Goal: Task Accomplishment & Management: Complete application form

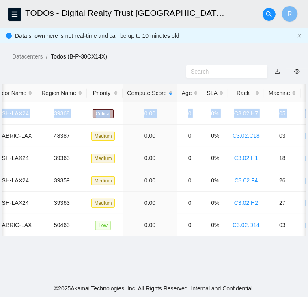
scroll to position [0, 236]
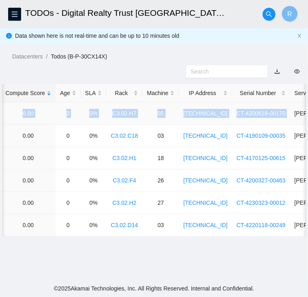
drag, startPoint x: 26, startPoint y: 111, endPoint x: 277, endPoint y: 113, distance: 251.4
click at [277, 113] on tr "B-W-16CQMUV SH-LAX24 39368 Critical 0.00 0 0% C3.02.H7 05 [TECHNICAL_ID] CT-420…" at bounding box center [123, 113] width 713 height 22
copy tr "B-W-16CQMUV SH-LAX24 39368 Critical 0.00 0 0% C3.02.H7 05 [TECHNICAL_ID] CT-420…"
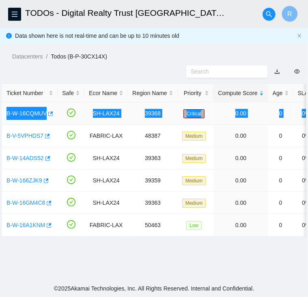
scroll to position [0, 0]
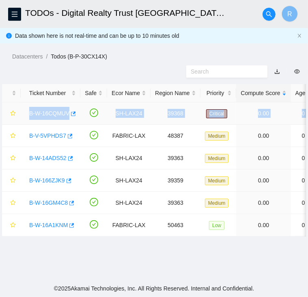
click at [44, 115] on link "B-W-16CQMUV" at bounding box center [49, 113] width 40 height 6
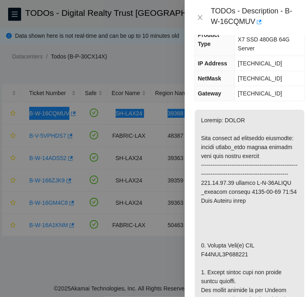
scroll to position [213, 0]
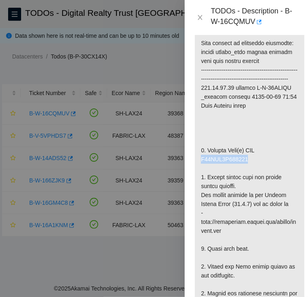
copy p "S45PNA1N507442"
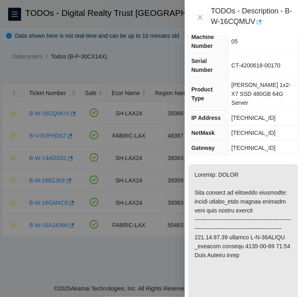
scroll to position [0, 6]
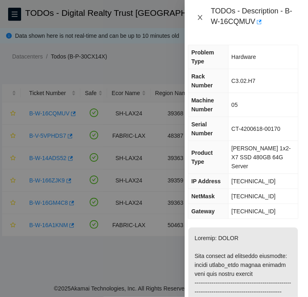
click at [201, 17] on icon "close" at bounding box center [200, 17] width 4 height 5
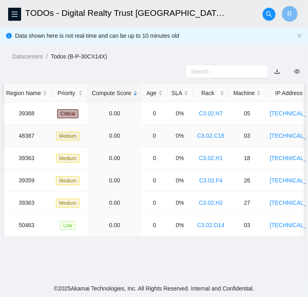
scroll to position [0, 0]
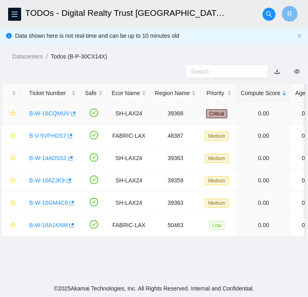
click at [57, 112] on link "B-W-16CQMUV" at bounding box center [49, 113] width 40 height 6
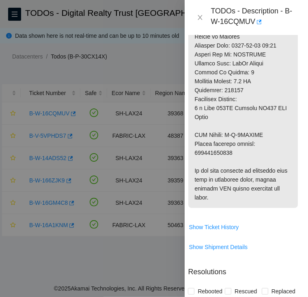
scroll to position [607, 6]
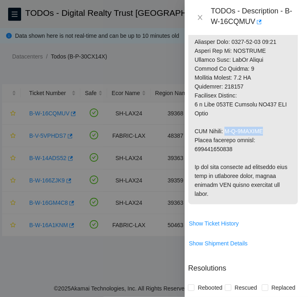
drag, startPoint x: 228, startPoint y: 130, endPoint x: 266, endPoint y: 130, distance: 38.2
copy p "B-V-5VLDMBB"
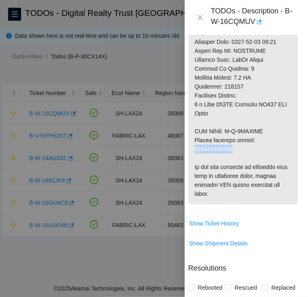
copy p "463470057686"
click at [201, 17] on icon "close" at bounding box center [200, 17] width 4 height 5
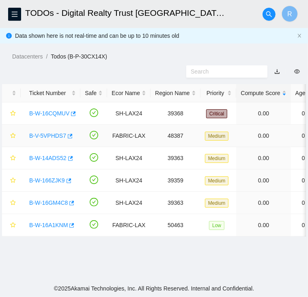
scroll to position [227, 6]
click at [52, 134] on link "B-V-5VPHDS7" at bounding box center [47, 135] width 37 height 6
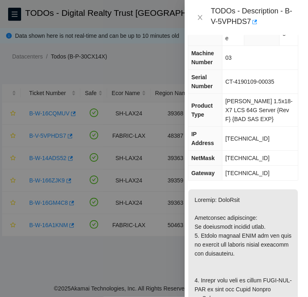
scroll to position [65, 6]
click at [200, 18] on icon "close" at bounding box center [200, 17] width 6 height 6
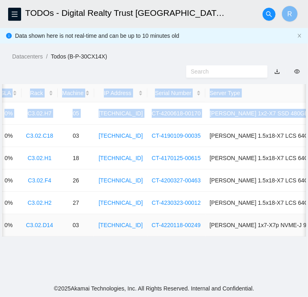
scroll to position [0, 348]
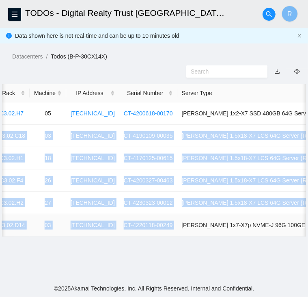
drag, startPoint x: 26, startPoint y: 134, endPoint x: 164, endPoint y: 233, distance: 169.7
click at [164, 233] on tbody "B-W-16CQMUV SH-LAX24 39368 Critical 0.00 0 0% C3.02.H7 05 [TECHNICAL_ID] CT-420…" at bounding box center [10, 169] width 713 height 134
copy tbody "B-V-5VPHDS7 FABRIC-LAX 48387 Medium 0.00 0 0% C3.02.C18 03 [TECHNICAL_ID] CT-41…"
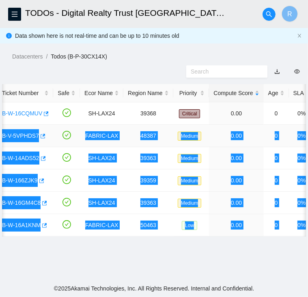
scroll to position [0, 0]
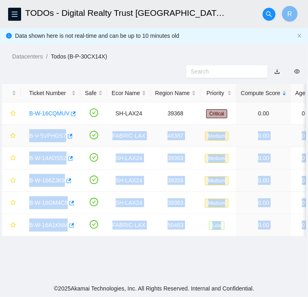
click at [47, 137] on link "B-V-5VPHDS7" at bounding box center [47, 135] width 37 height 6
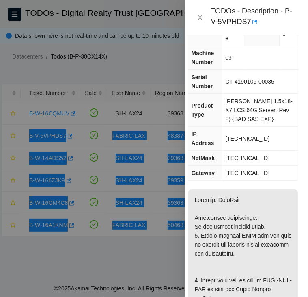
scroll to position [214, 6]
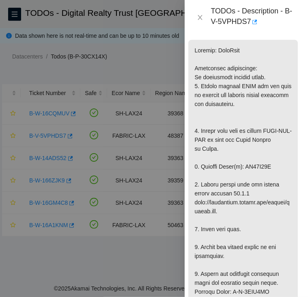
copy p "ZC17K07P"
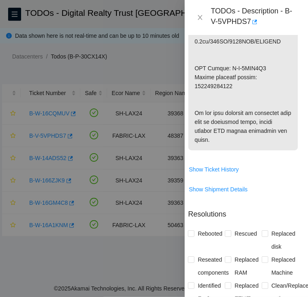
scroll to position [661, 6]
drag, startPoint x: 227, startPoint y: 58, endPoint x: 266, endPoint y: 59, distance: 39.0
copy p "B-V-5VPY5M4"
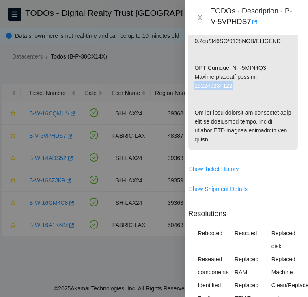
copy p "463470058167"
click at [201, 16] on icon "close" at bounding box center [200, 17] width 4 height 5
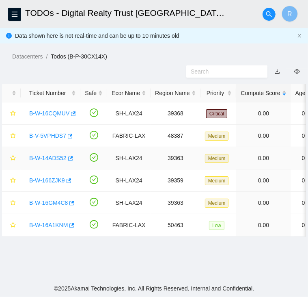
scroll to position [227, 6]
click at [52, 159] on link "B-W-14ADS52" at bounding box center [47, 158] width 37 height 6
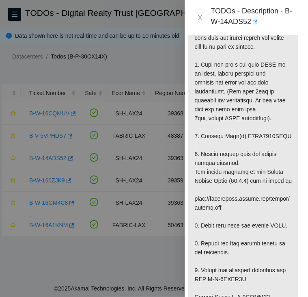
scroll to position [277, 6]
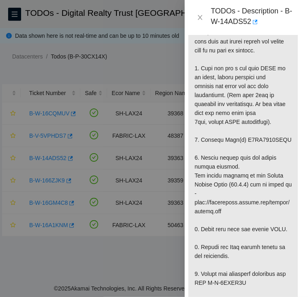
click at [264, 121] on p at bounding box center [243, 269] width 110 height 620
copy p "X6CS1049TASV"
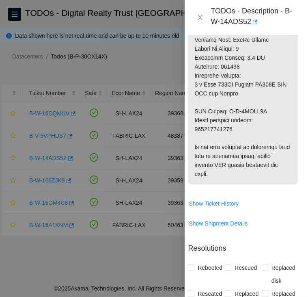
scroll to position [694, 6]
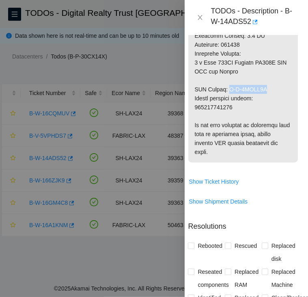
drag, startPoint x: 227, startPoint y: 88, endPoint x: 265, endPoint y: 86, distance: 37.8
copy p "B-V-5VMXR9F"
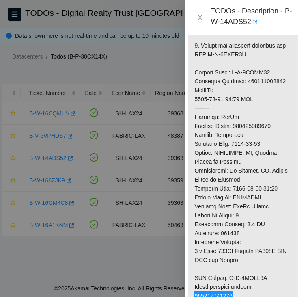
scroll to position [505, 6]
click at [201, 17] on icon "close" at bounding box center [200, 17] width 6 height 6
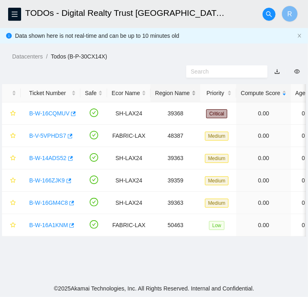
scroll to position [227, 6]
click at [50, 181] on link "B-W-166ZJK9" at bounding box center [47, 180] width 36 height 6
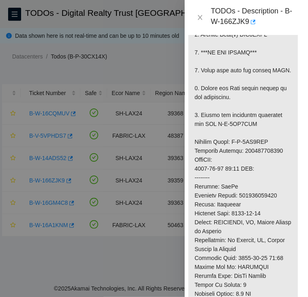
scroll to position [257, 6]
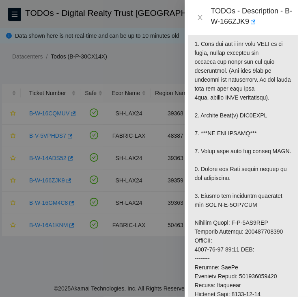
click at [247, 118] on p at bounding box center [243, 231] width 110 height 521
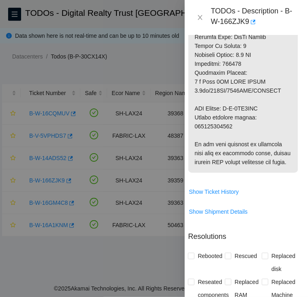
scroll to position [576, 6]
drag, startPoint x: 228, startPoint y: 118, endPoint x: 267, endPoint y: 118, distance: 39.0
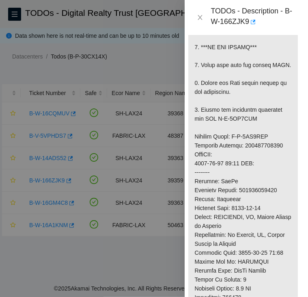
scroll to position [279, 6]
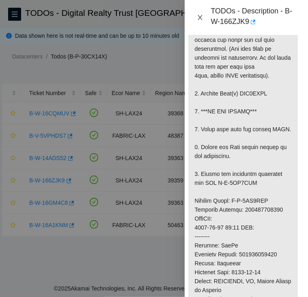
click at [197, 16] on icon "close" at bounding box center [200, 17] width 6 height 6
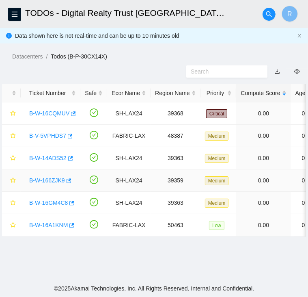
scroll to position [227, 6]
click at [50, 201] on link "B-W-16GM4C8" at bounding box center [48, 202] width 39 height 6
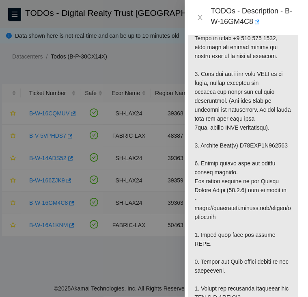
scroll to position [279, 6]
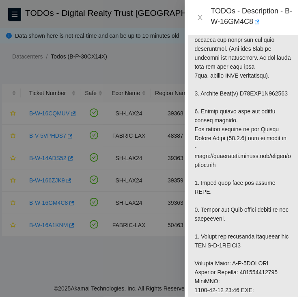
click at [255, 93] on p at bounding box center [243, 241] width 110 height 584
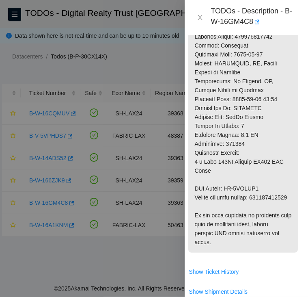
scroll to position [576, 6]
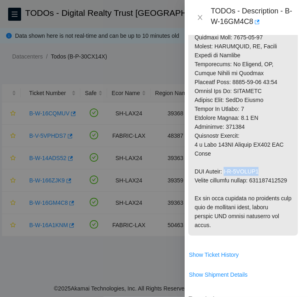
drag, startPoint x: 227, startPoint y: 182, endPoint x: 277, endPoint y: 177, distance: 49.7
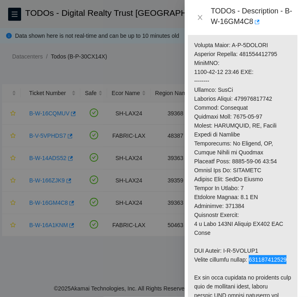
scroll to position [496, 7]
drag, startPoint x: 199, startPoint y: 19, endPoint x: 51, endPoint y: 219, distance: 248.5
click at [199, 19] on icon "close" at bounding box center [200, 17] width 4 height 5
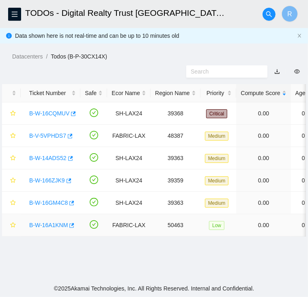
scroll to position [227, 7]
click at [48, 225] on link "B-W-16A1KNM" at bounding box center [48, 225] width 39 height 6
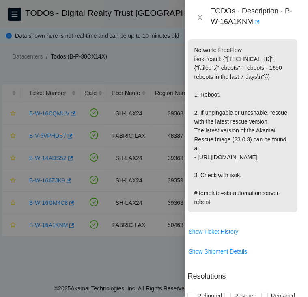
scroll to position [187, 7]
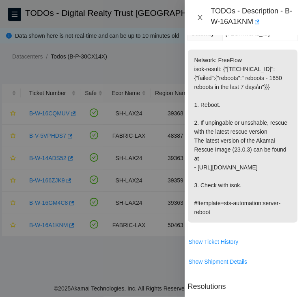
click at [201, 16] on icon "close" at bounding box center [200, 17] width 6 height 6
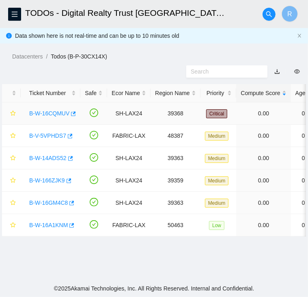
click at [57, 113] on link "B-W-16CQMUV" at bounding box center [49, 113] width 40 height 6
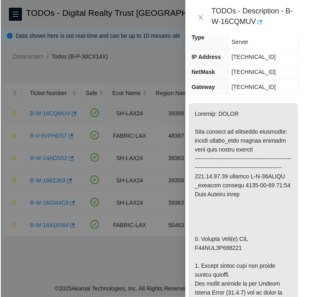
scroll to position [151, 7]
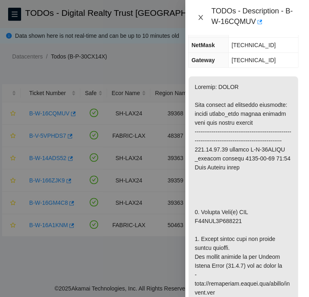
click at [202, 19] on icon "close" at bounding box center [201, 17] width 4 height 5
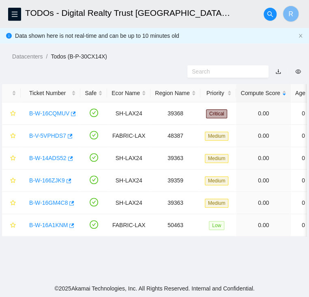
scroll to position [124, 7]
click at [54, 157] on link "B-W-14ADS52" at bounding box center [47, 158] width 37 height 6
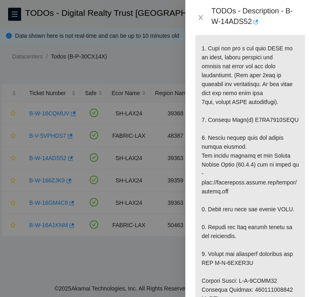
scroll to position [297, 0]
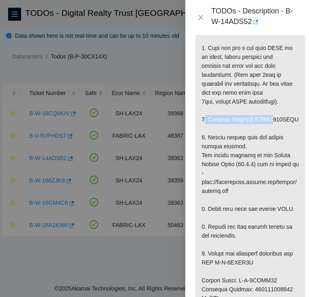
drag, startPoint x: 203, startPoint y: 102, endPoint x: 262, endPoint y: 103, distance: 59.3
click at [262, 103] on p at bounding box center [251, 249] width 110 height 620
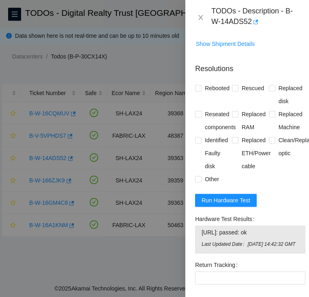
scroll to position [851, 0]
click at [217, 200] on span "Run Hardware Test" at bounding box center [226, 200] width 49 height 9
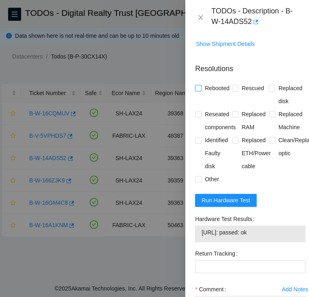
click at [200, 87] on input "Rebooted" at bounding box center [198, 88] width 6 height 6
checkbox input "true"
click at [234, 88] on input "Rescued" at bounding box center [235, 88] width 6 height 6
checkbox input "true"
click at [269, 88] on input "Replaced disk" at bounding box center [272, 88] width 6 height 6
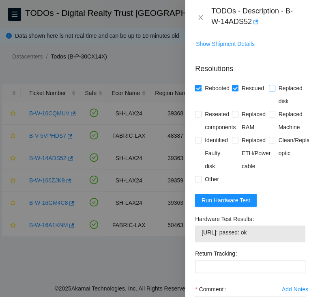
checkbox input "true"
drag, startPoint x: 269, startPoint y: 230, endPoint x: 200, endPoint y: 229, distance: 68.6
click at [200, 229] on div "[URL]: passed: ok" at bounding box center [250, 233] width 110 height 17
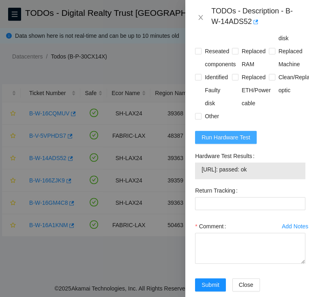
scroll to position [939, 0]
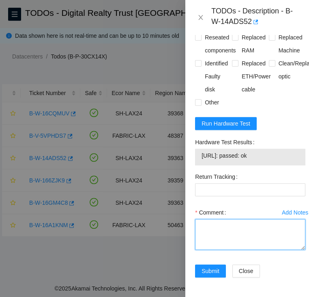
click at [195, 219] on textarea "Comment" at bounding box center [250, 234] width 110 height 31
paste textarea "B-W-14ADS52 SH-LAX24 Medium 0 0% C3.02.H1 18 [TECHNICAL_ID] CT-4170125-00615 -C…"
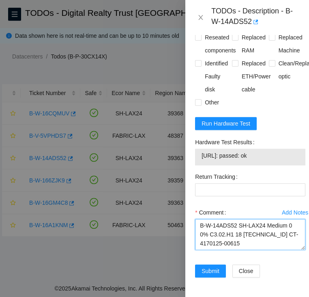
scroll to position [194, 0]
click at [231, 229] on textarea "B-W-14ADS52 SH-LAX24 Medium 0 0% C3.02.H1 18 [TECHNICAL_ID] CT-4170125-00615 -C…" at bounding box center [250, 234] width 110 height 31
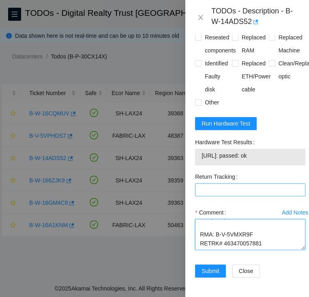
type textarea "B-W-14ADS52 SH-LAX24 Medium 0 0% C3.02.H1 18 [TECHNICAL_ID] CT-4170125-00615 -C…"
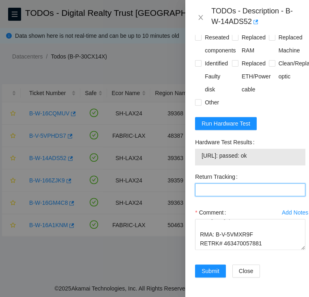
click at [234, 183] on Tracking "Return Tracking" at bounding box center [250, 189] width 110 height 13
paste Tracking "463470057881"
type Tracking "463470057881"
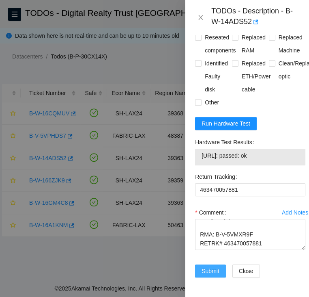
click at [207, 266] on span "Submit" at bounding box center [211, 270] width 18 height 9
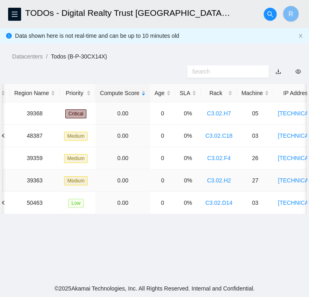
scroll to position [0, 0]
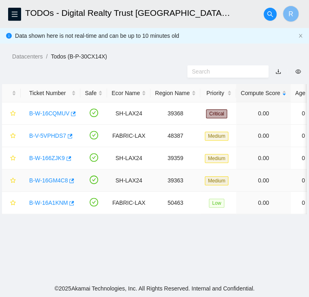
click at [48, 177] on link "B-W-16GM4C8" at bounding box center [48, 180] width 39 height 6
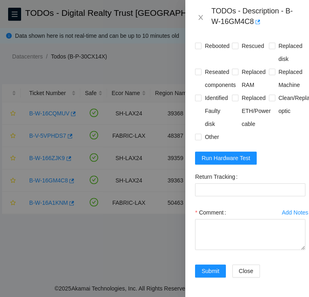
scroll to position [877, 0]
click at [241, 153] on span "Run Hardware Test" at bounding box center [226, 157] width 49 height 9
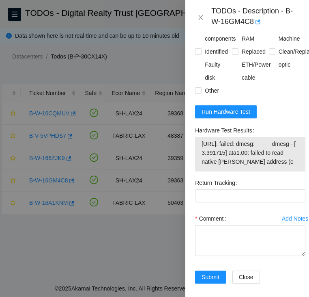
scroll to position [899, 0]
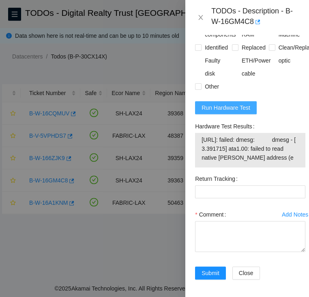
click at [234, 112] on span "Run Hardware Test" at bounding box center [226, 107] width 49 height 9
